Goal: Information Seeking & Learning: Learn about a topic

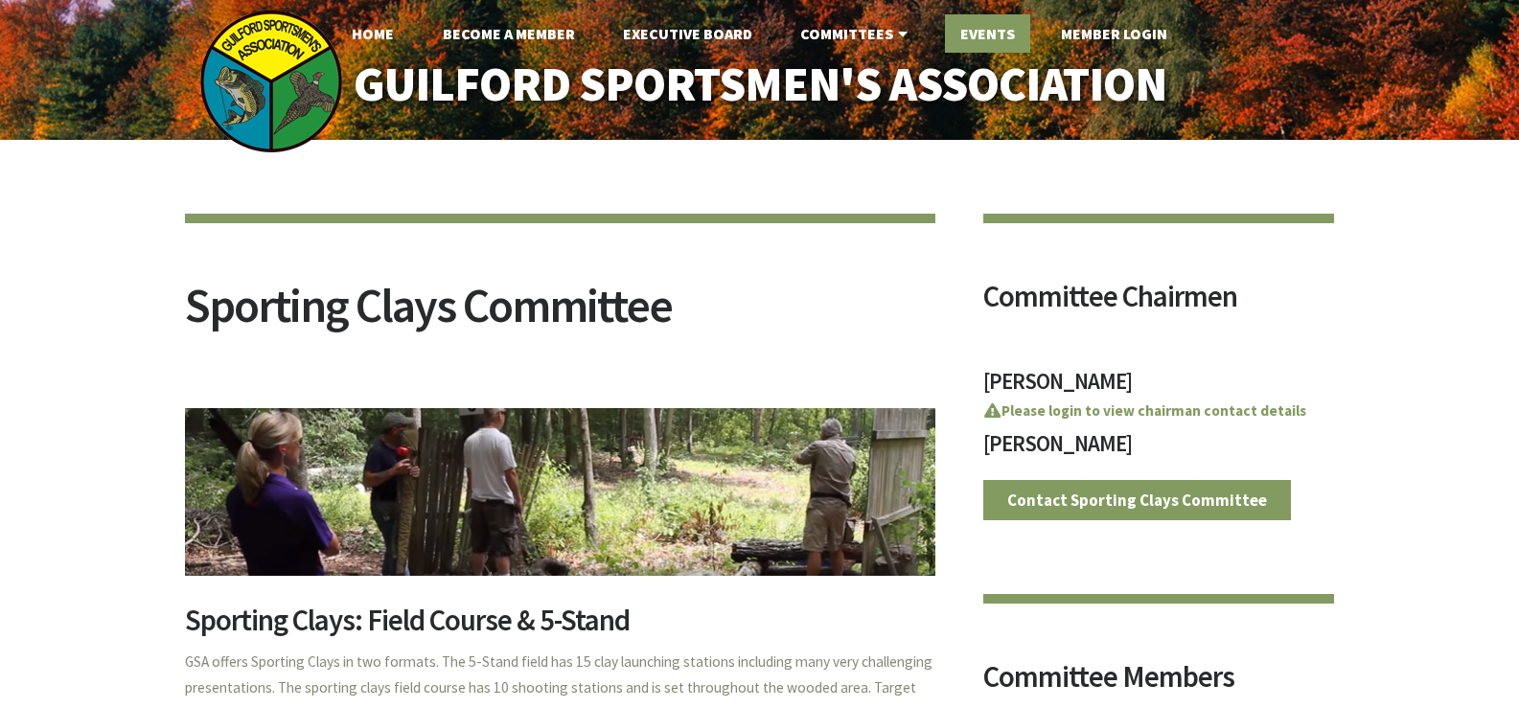
click at [998, 31] on link "Events" at bounding box center [987, 33] width 85 height 38
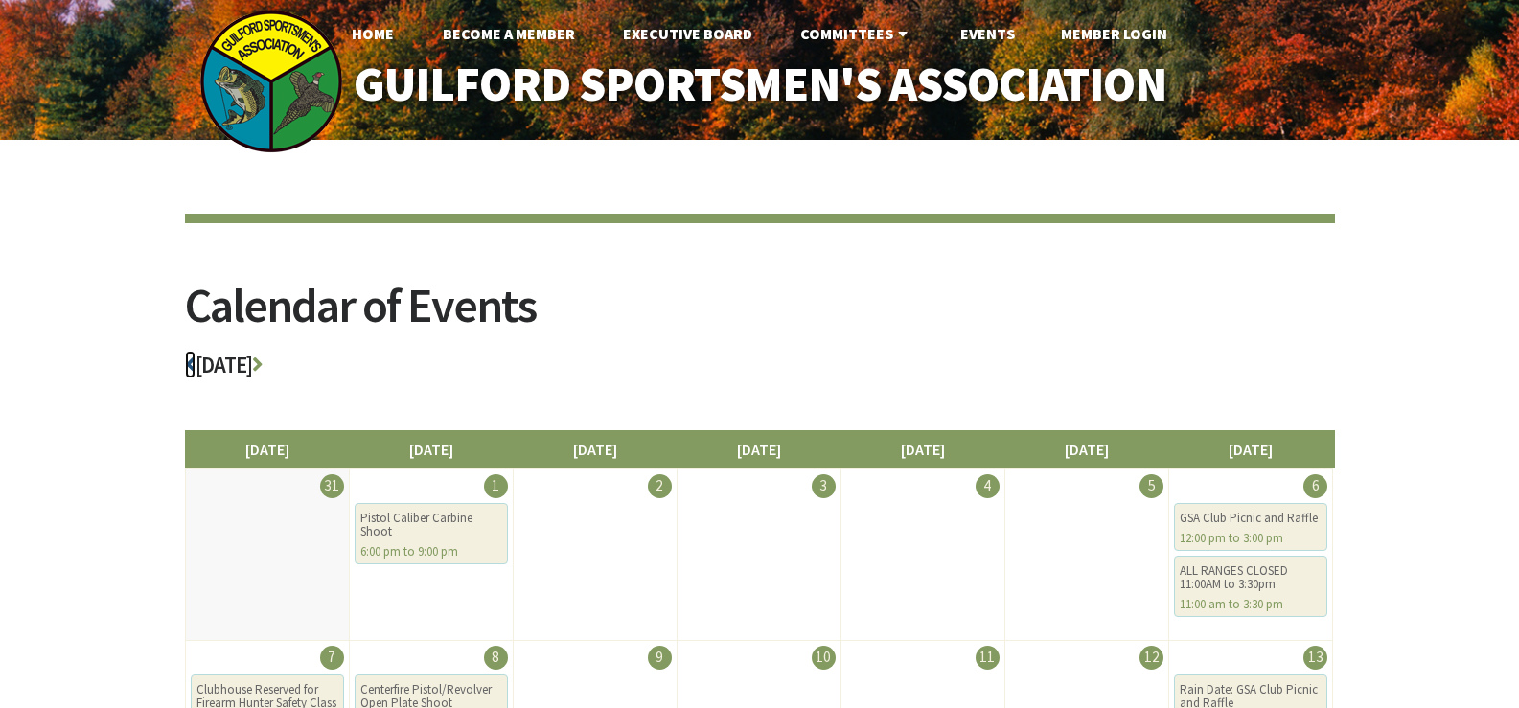
click at [193, 359] on icon at bounding box center [190, 365] width 11 height 22
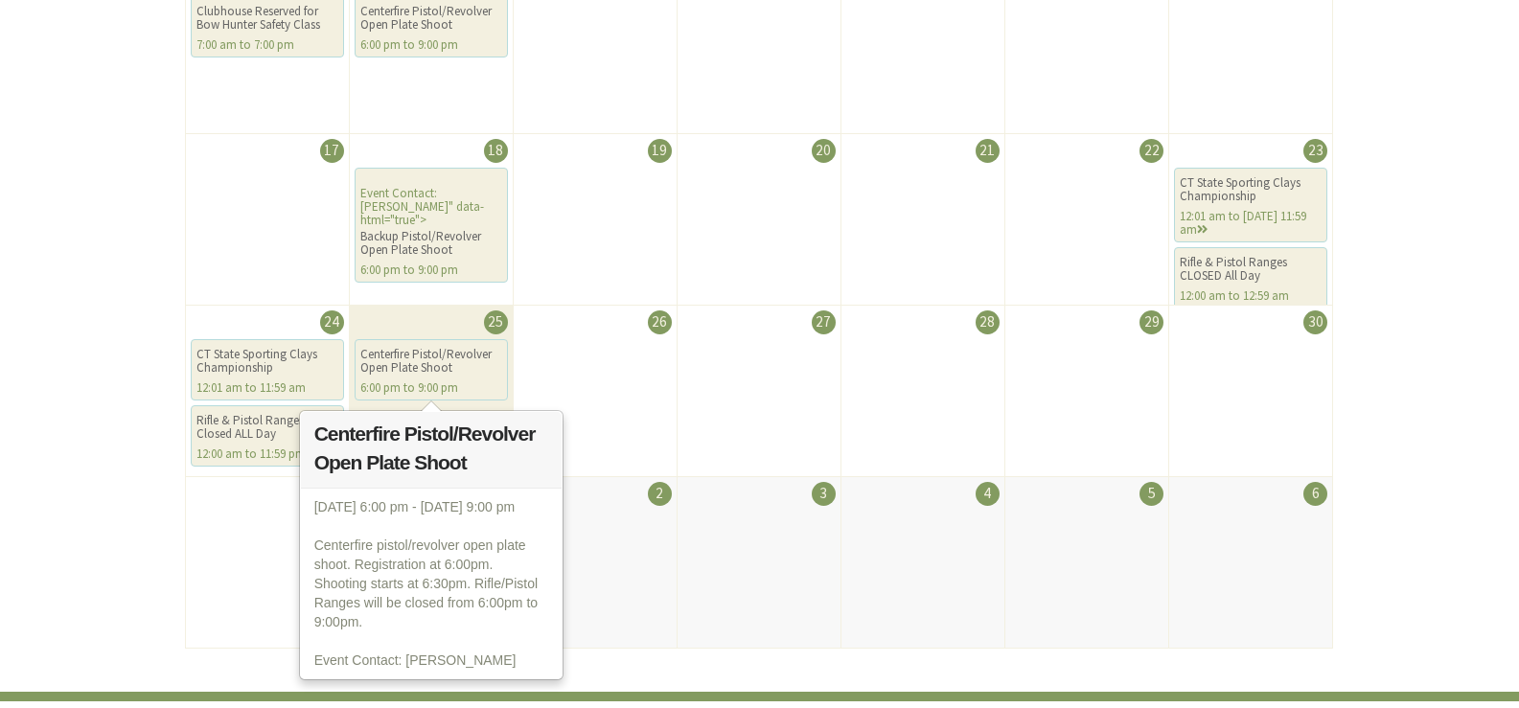
scroll to position [959, 0]
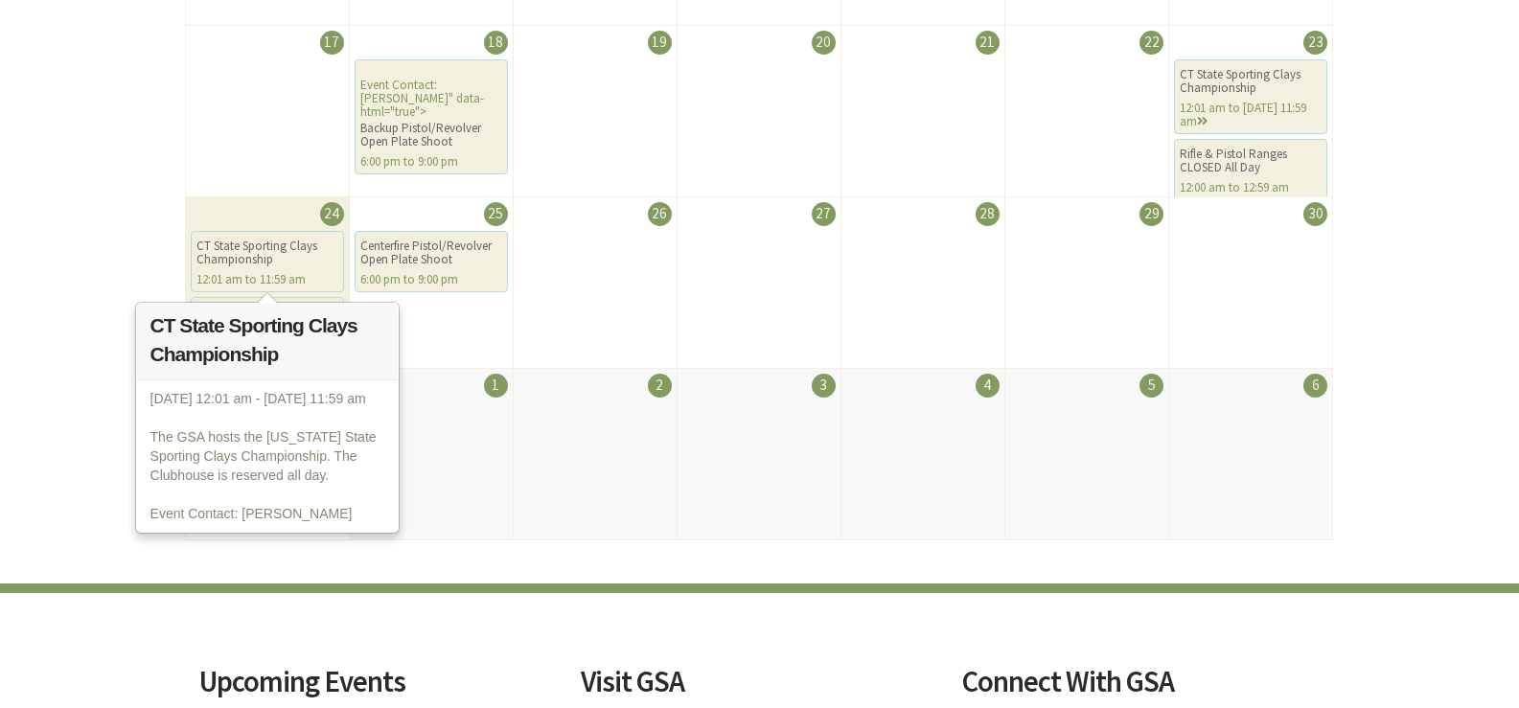
click at [252, 266] on div "CT State Sporting Clays Championship" at bounding box center [268, 253] width 142 height 27
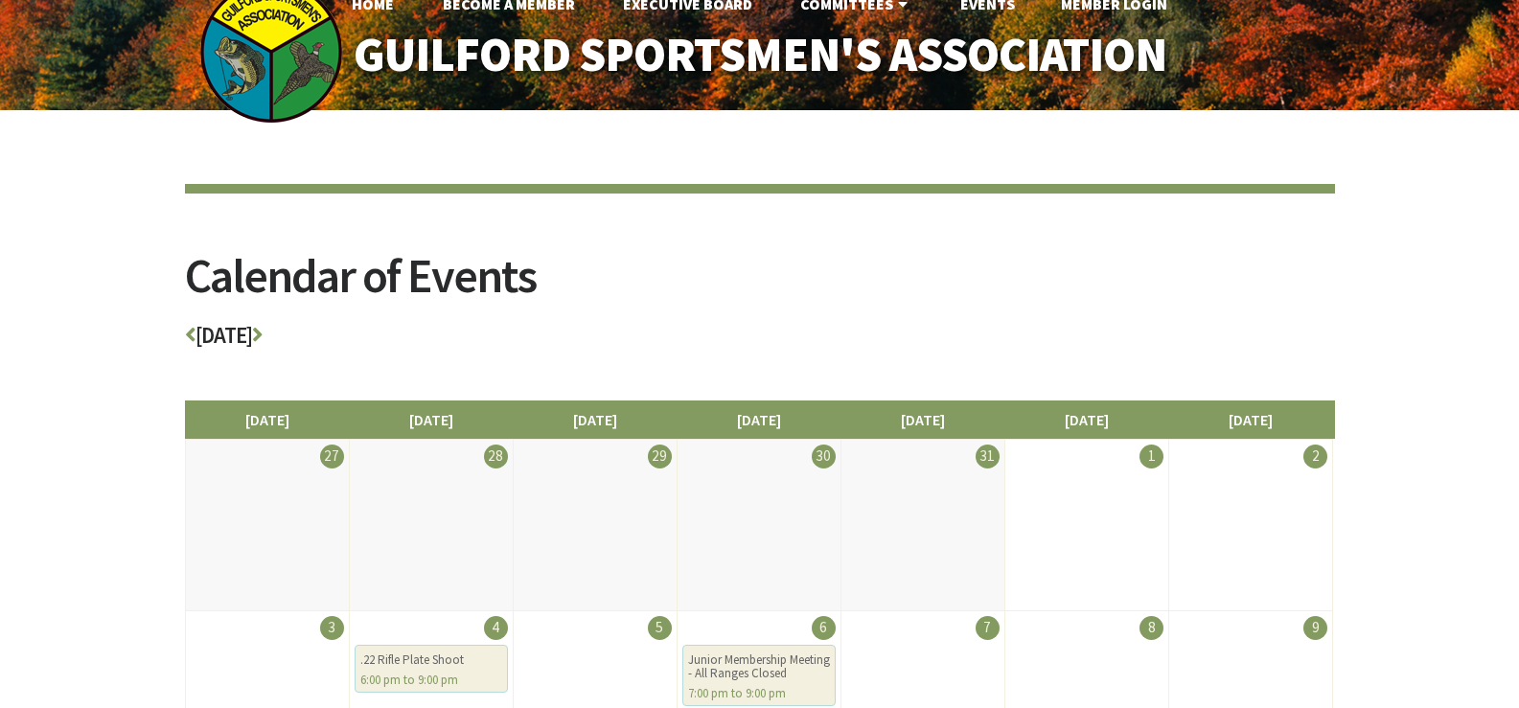
scroll to position [0, 0]
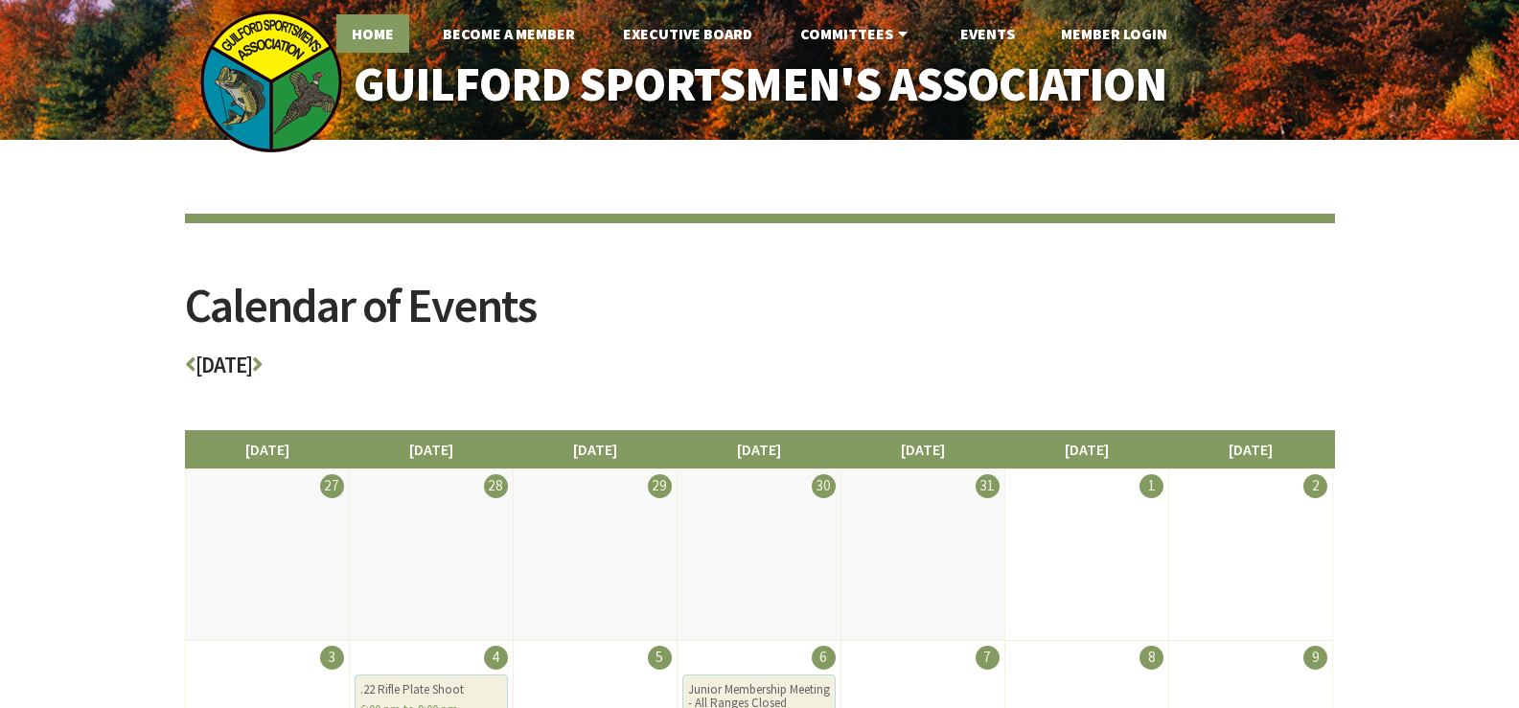
click at [381, 35] on link "Home" at bounding box center [372, 33] width 73 height 38
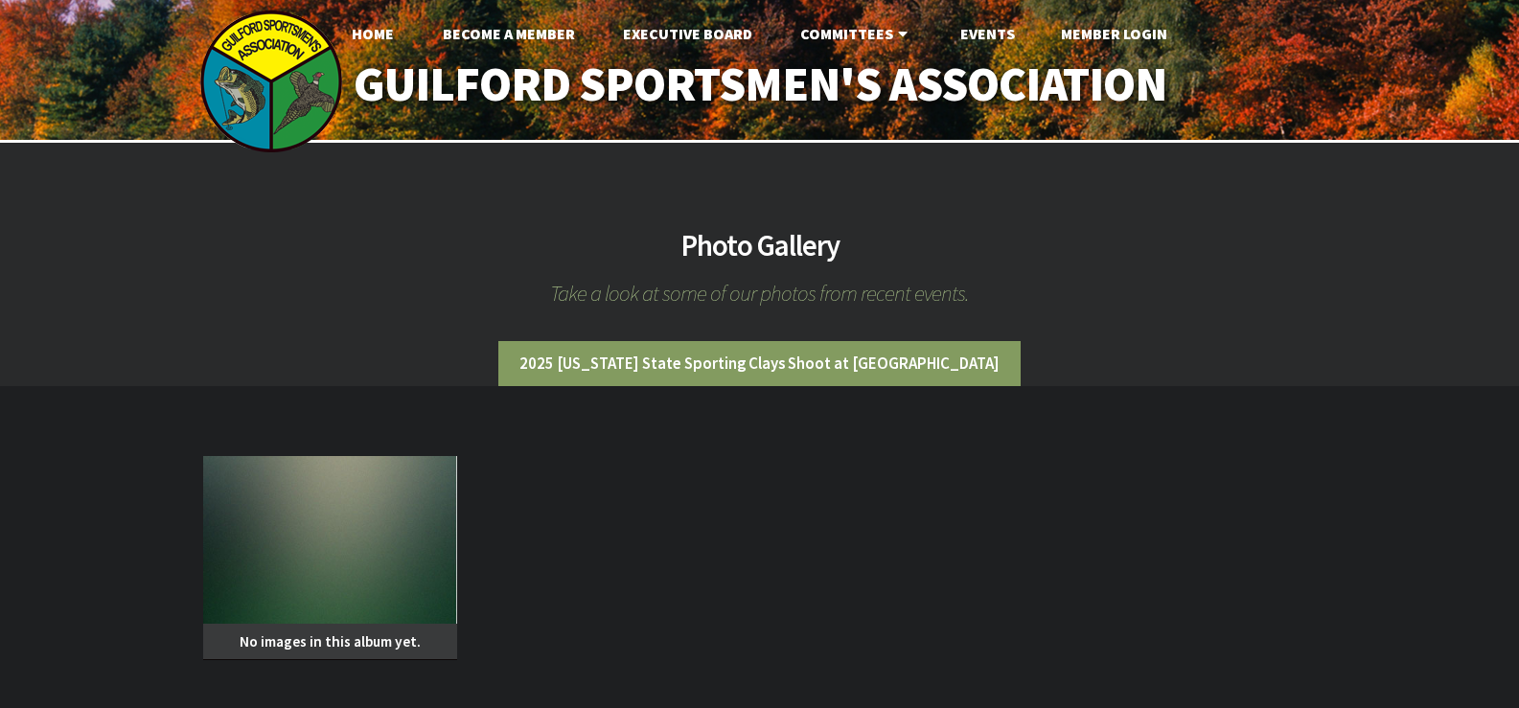
click at [386, 490] on img at bounding box center [330, 540] width 255 height 168
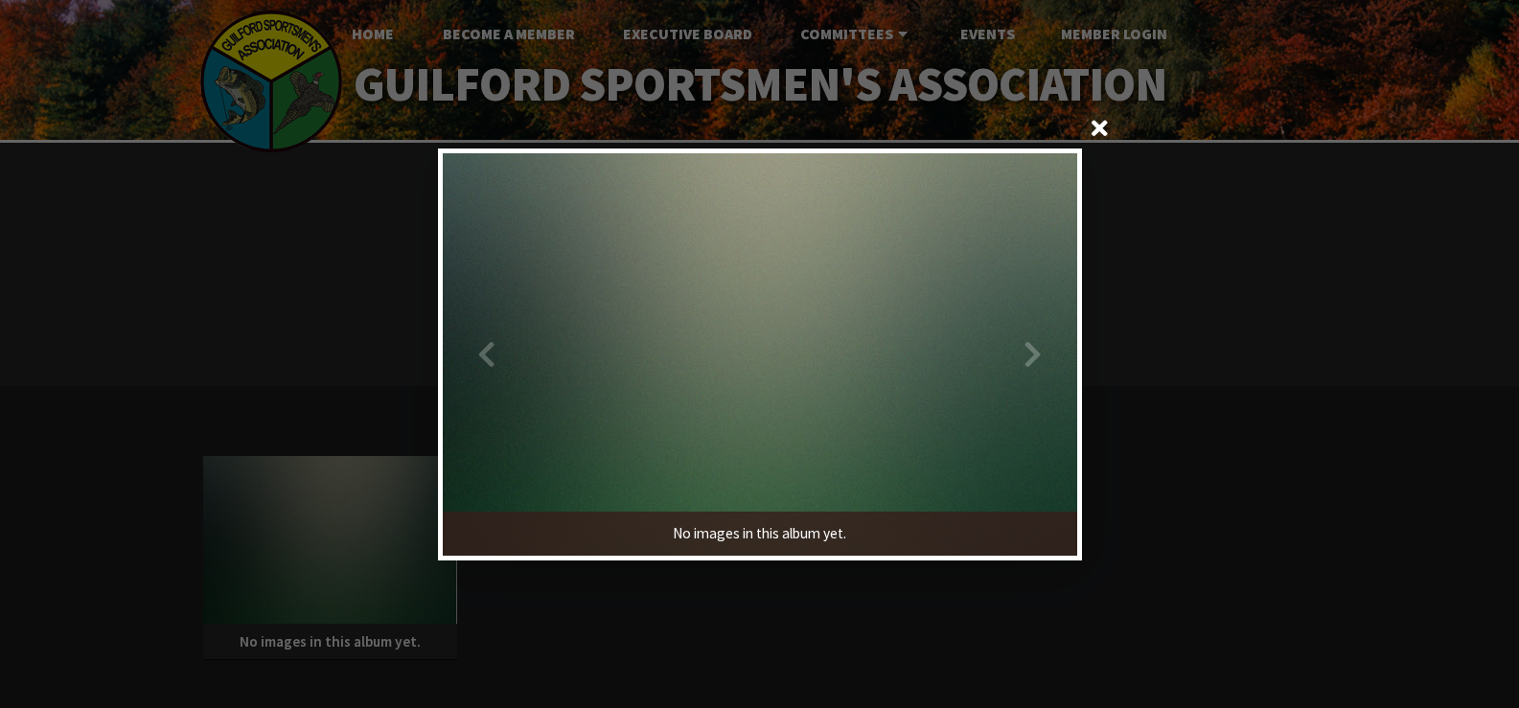
click at [1111, 117] on span at bounding box center [1101, 130] width 46 height 46
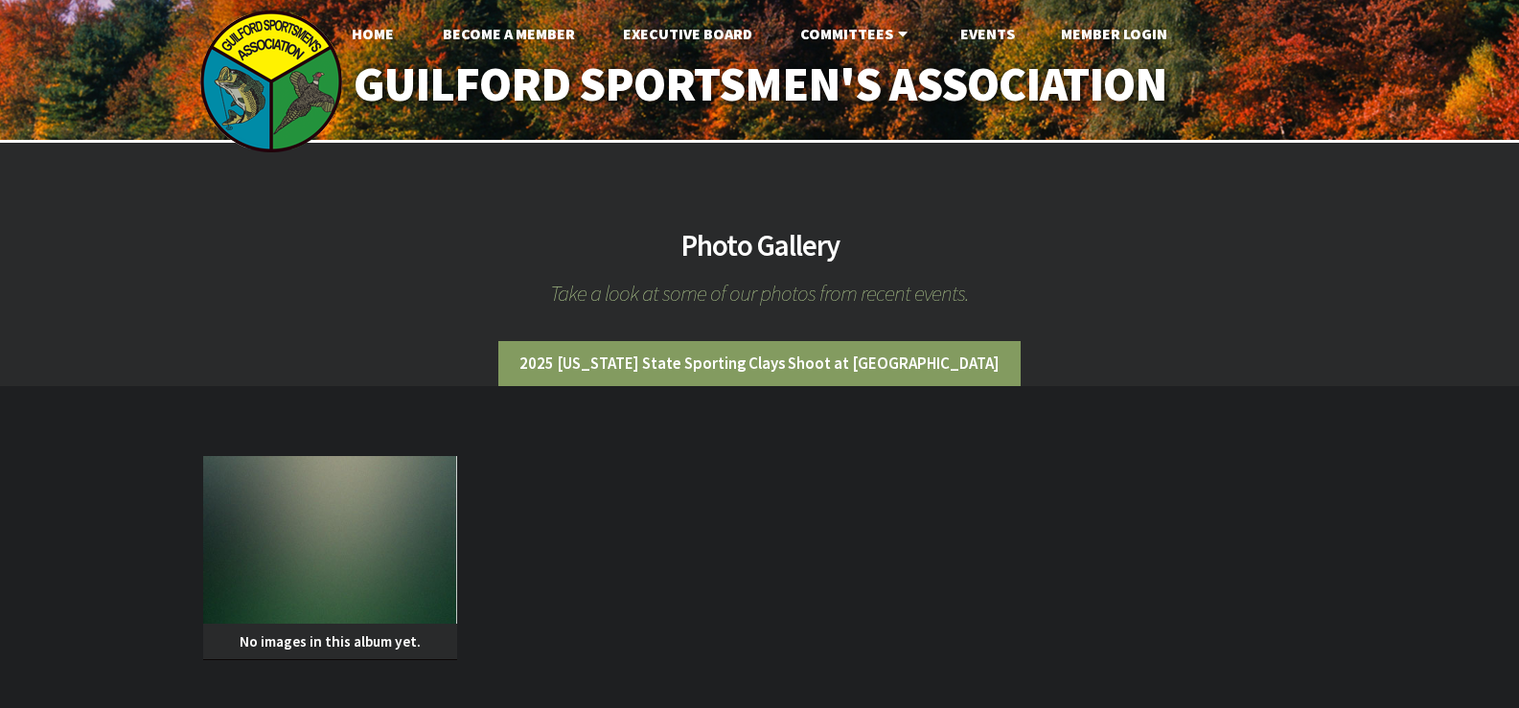
click at [728, 362] on li "2025 [US_STATE] State Sporting Clays Shoot at [GEOGRAPHIC_DATA]" at bounding box center [759, 363] width 522 height 45
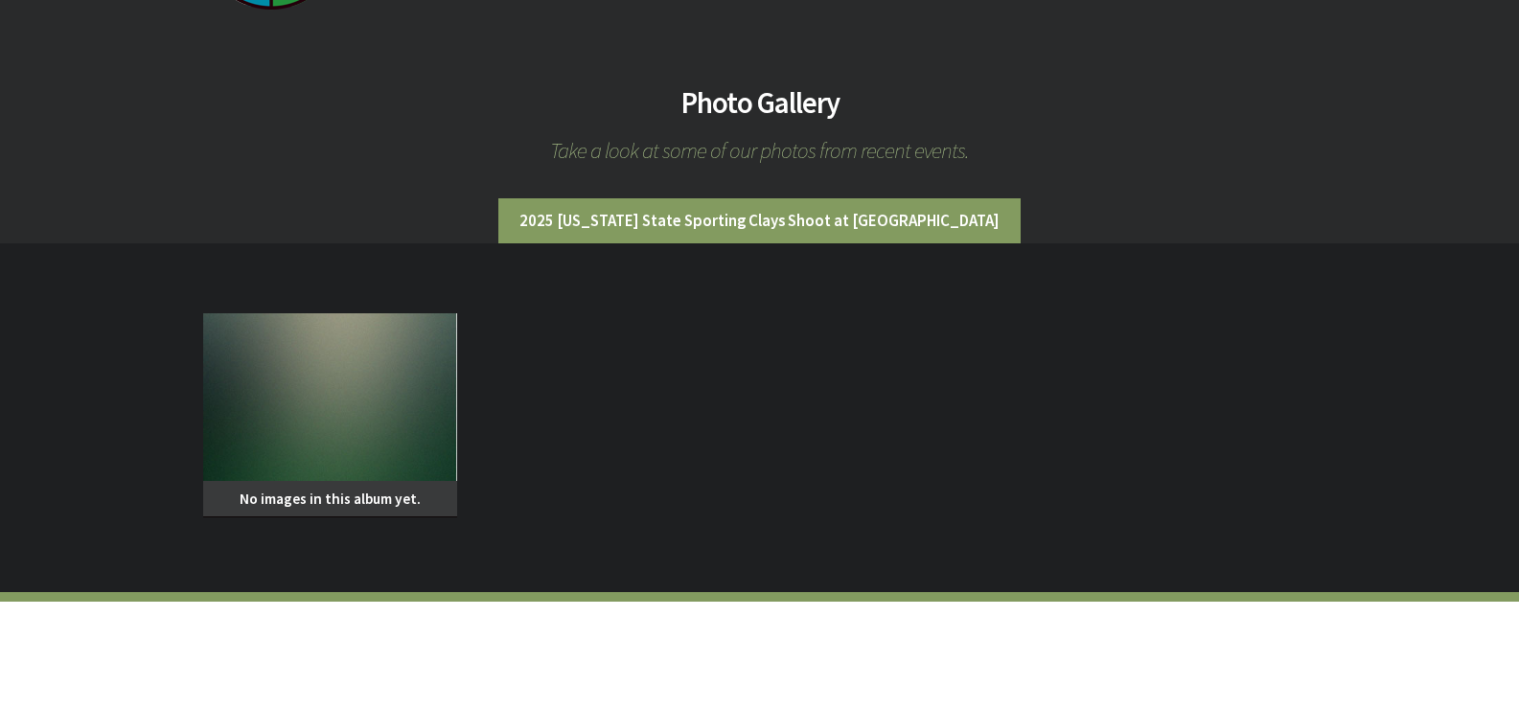
scroll to position [288, 0]
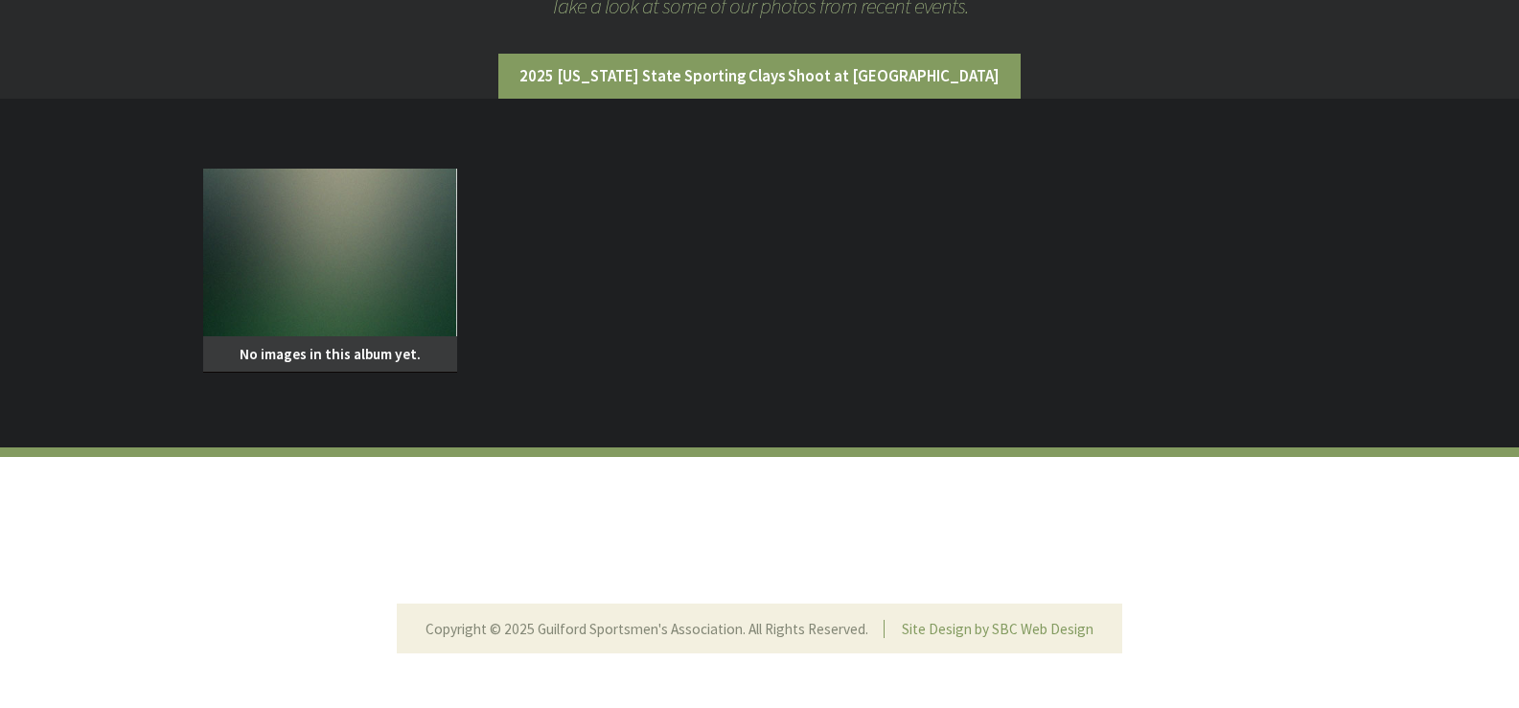
click at [394, 371] on span "No images in this album yet." at bounding box center [330, 354] width 255 height 36
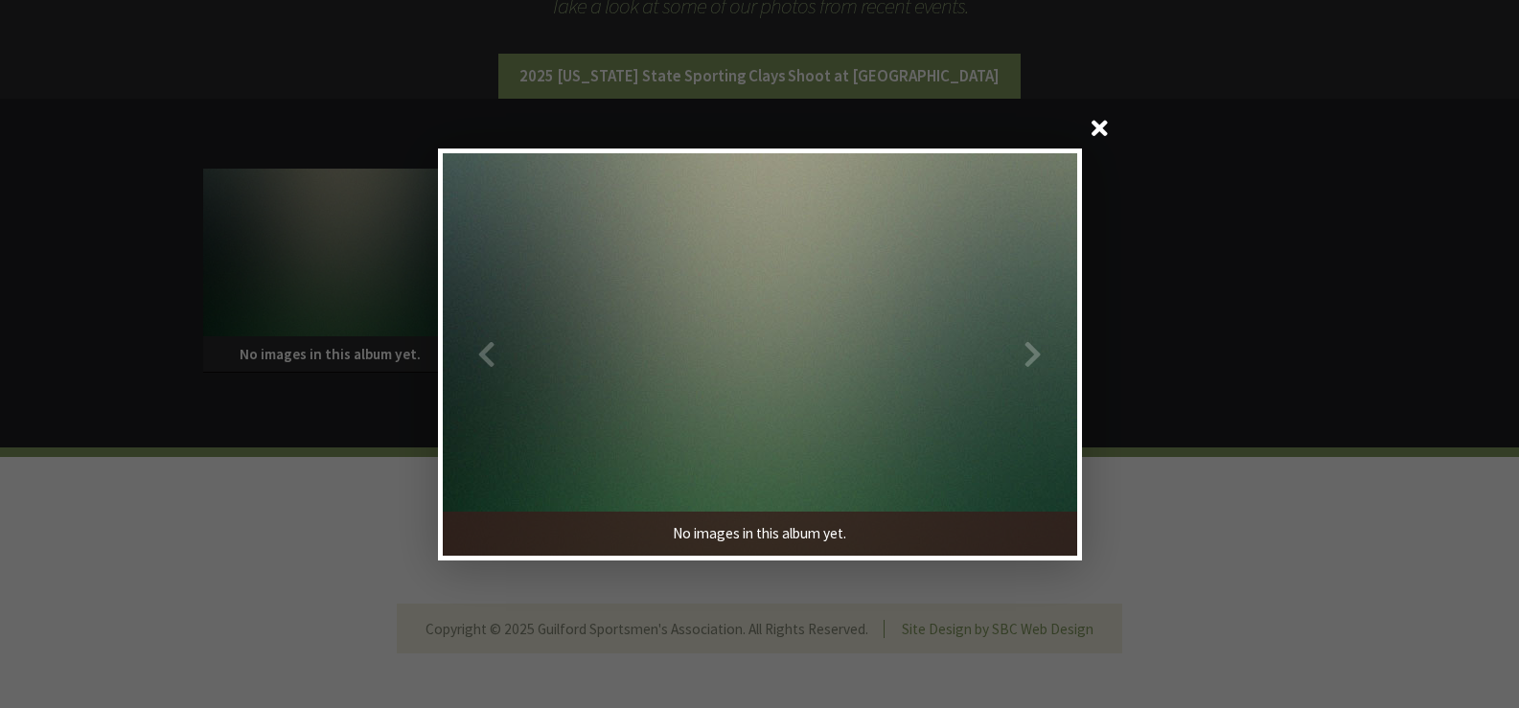
click at [1036, 354] on div at bounding box center [918, 354] width 317 height 403
click at [1097, 127] on span at bounding box center [1101, 130] width 46 height 46
